Goal: Navigation & Orientation: Find specific page/section

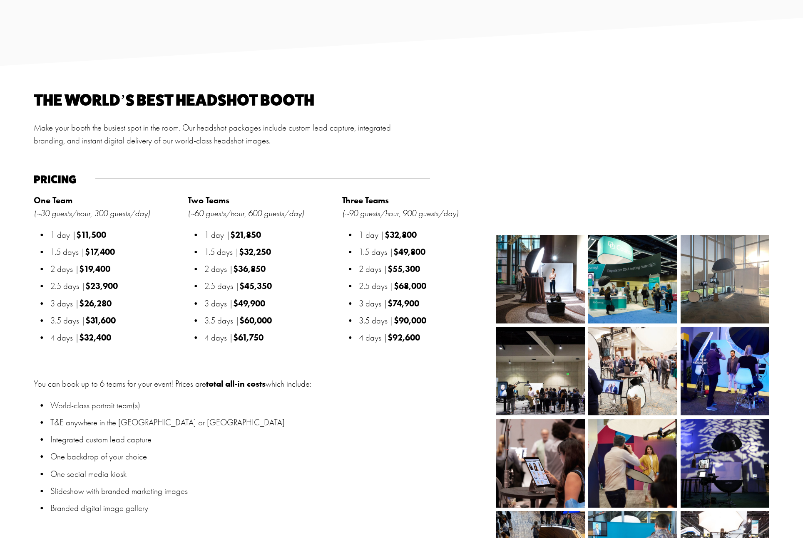
scroll to position [932, 0]
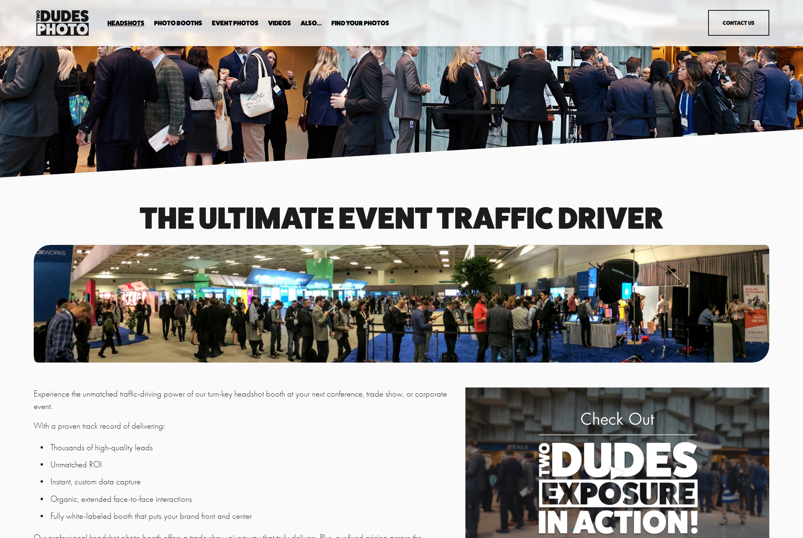
click at [226, 22] on link "Event Photos" at bounding box center [235, 24] width 47 height 8
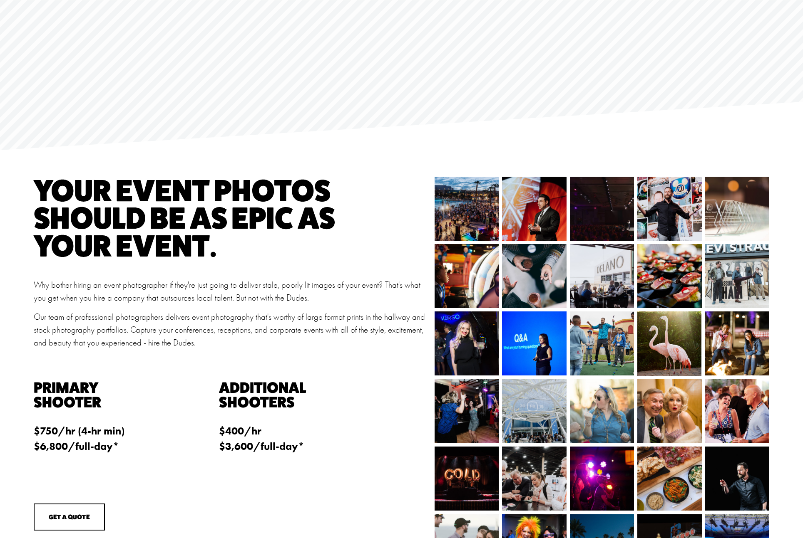
scroll to position [30, 0]
